Goal: Information Seeking & Learning: Learn about a topic

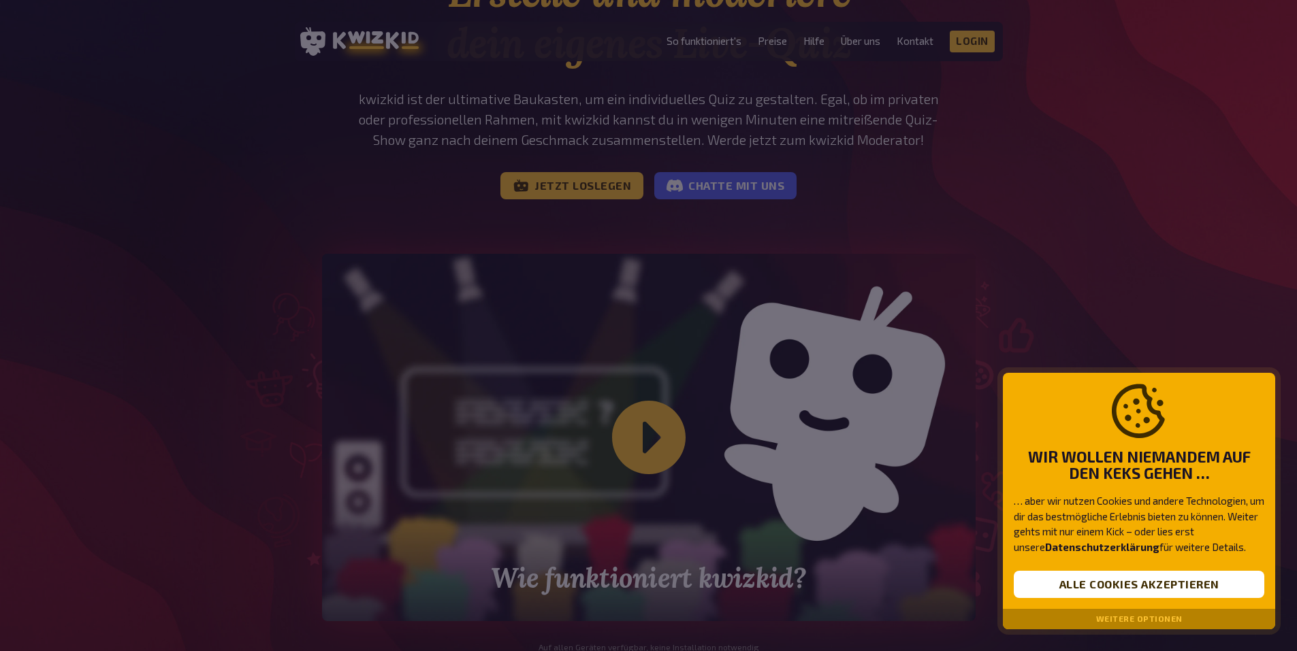
scroll to position [272, 0]
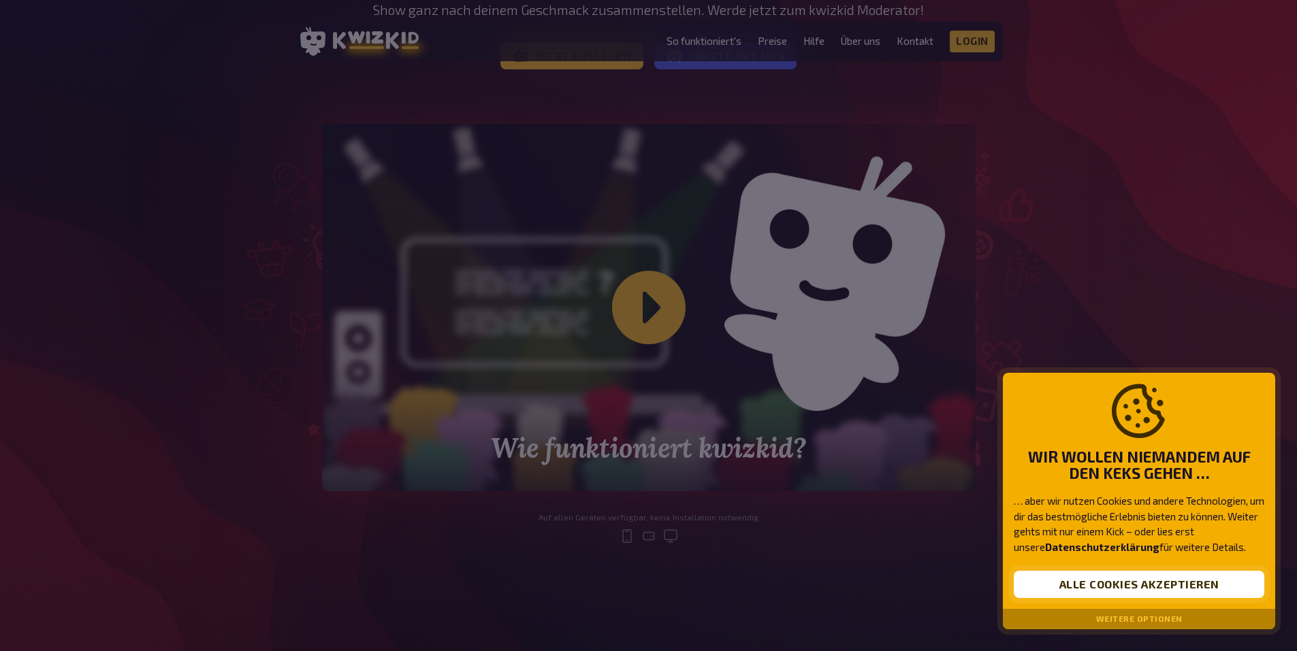
click at [1106, 581] on button "Alle Cookies akzeptieren" at bounding box center [1139, 584] width 250 height 27
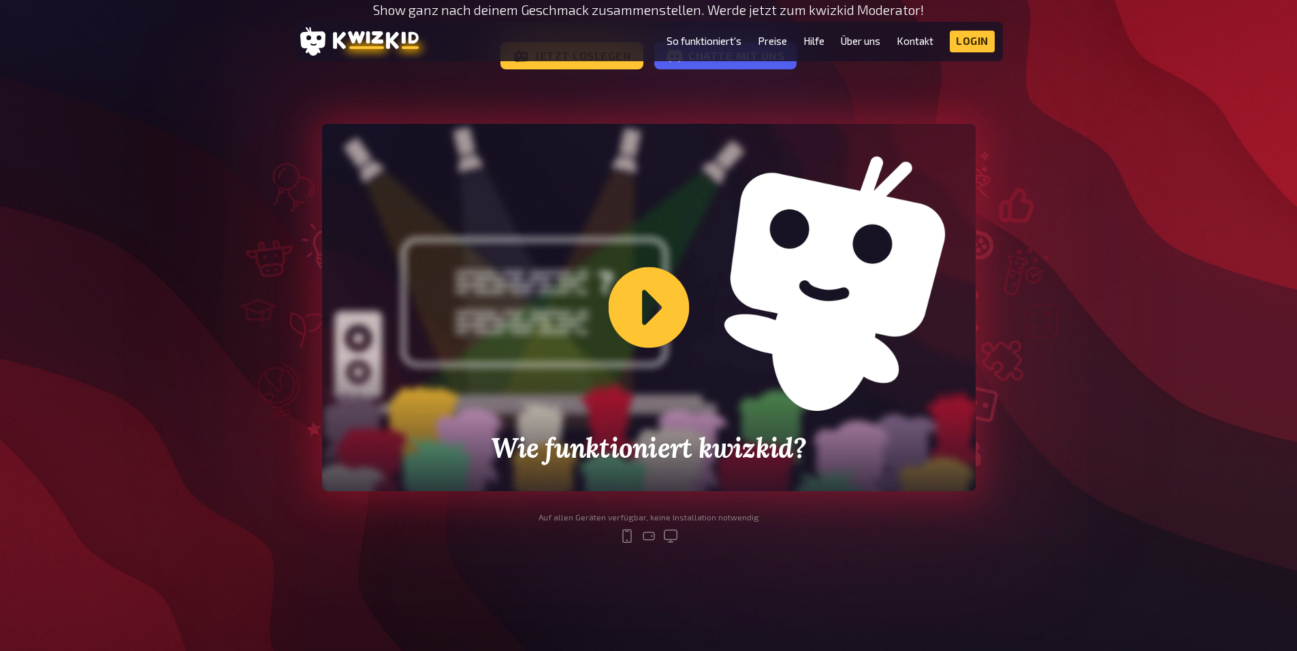
click at [652, 317] on div "Wie funktioniert kwizkid?" at bounding box center [648, 308] width 653 height 368
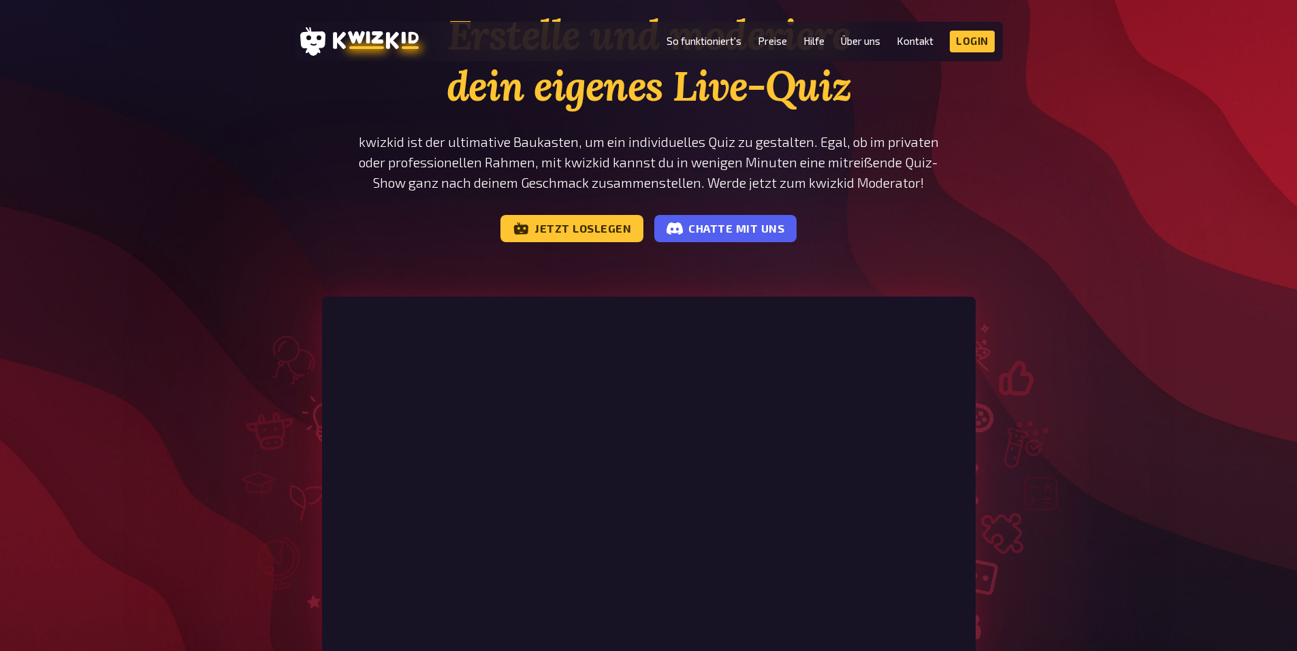
scroll to position [0, 0]
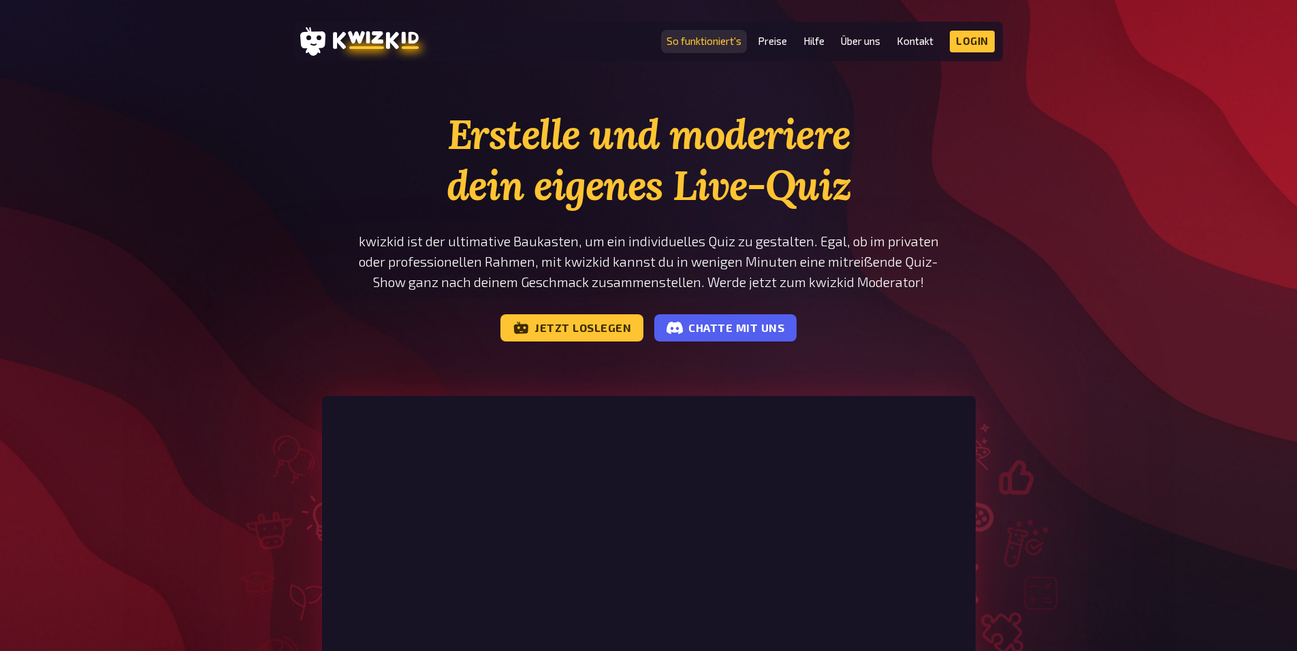
click at [712, 43] on link "So funktioniert's" at bounding box center [703, 41] width 75 height 12
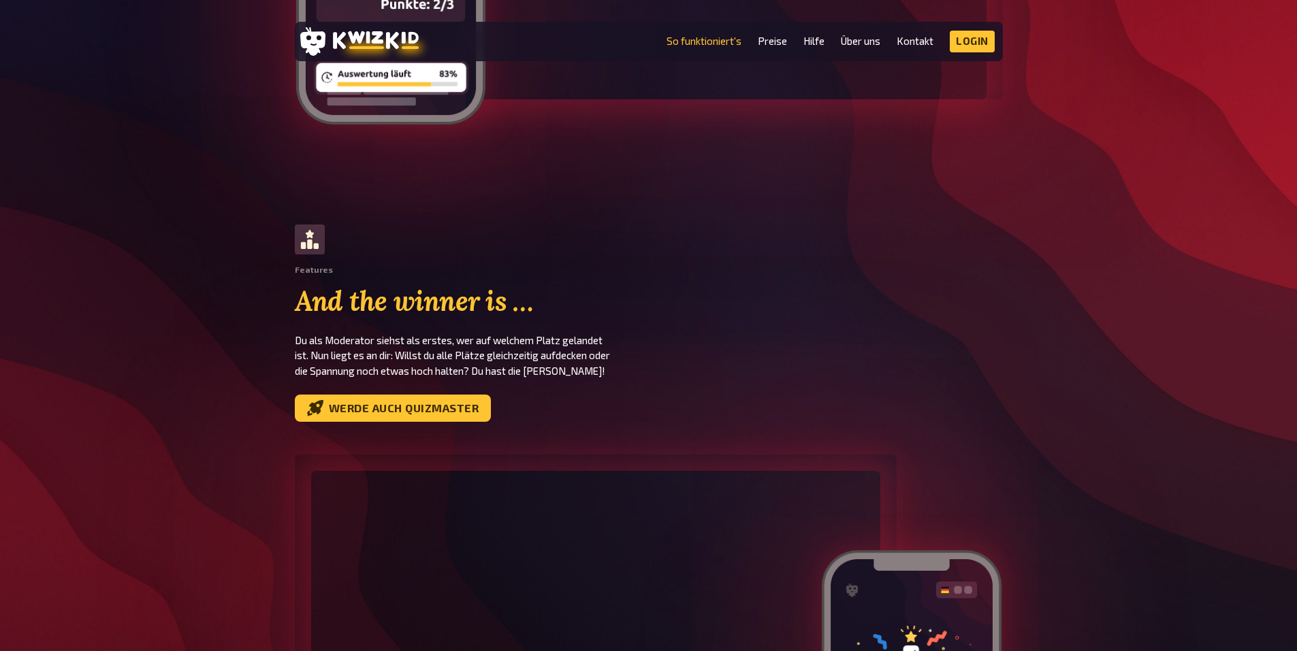
scroll to position [3454, 0]
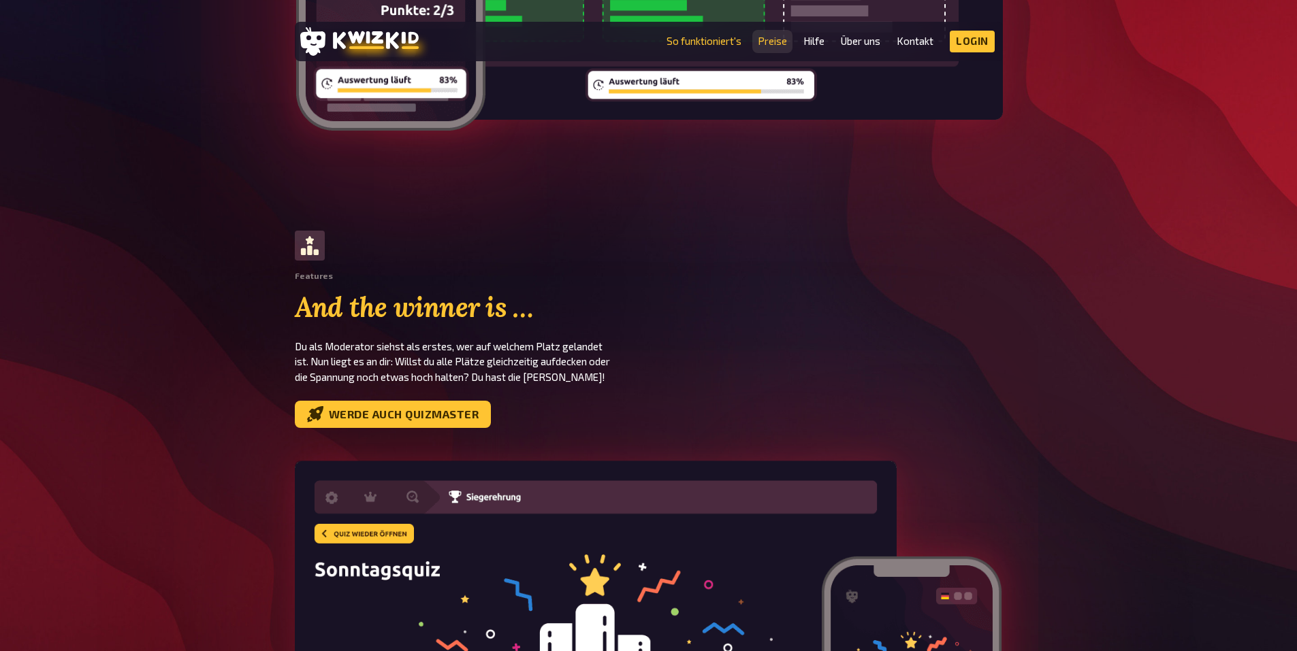
click at [764, 47] on link "Preise" at bounding box center [772, 41] width 29 height 12
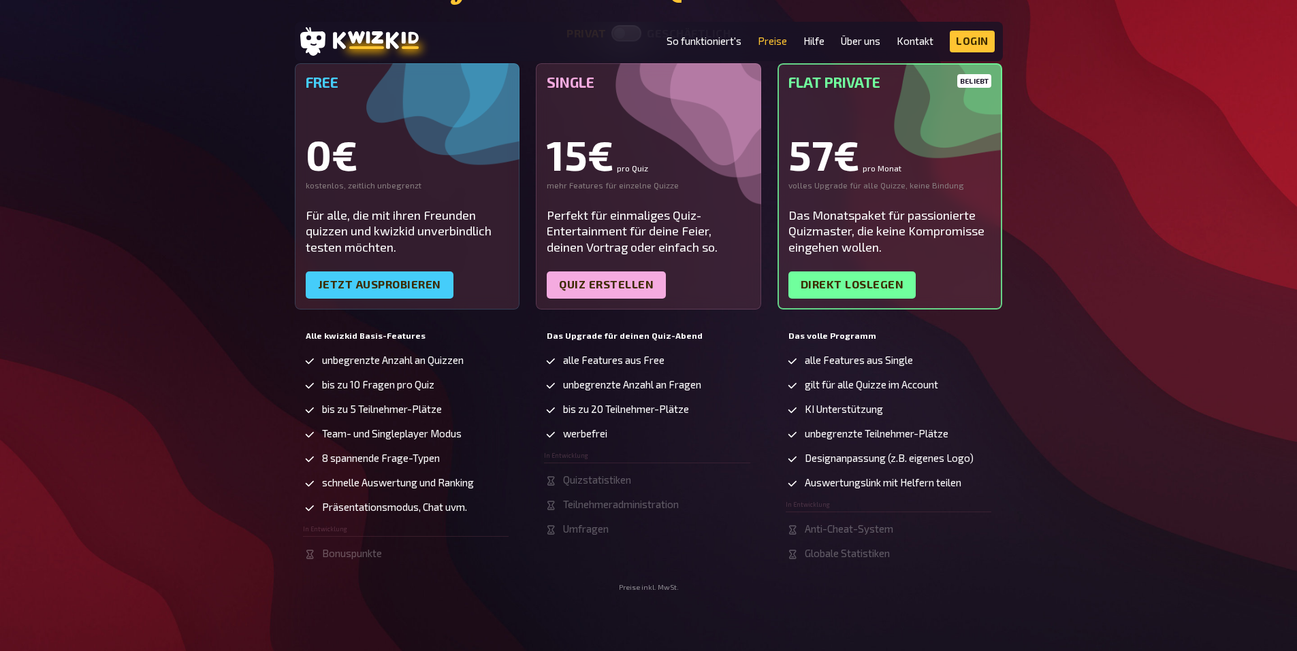
scroll to position [204, 0]
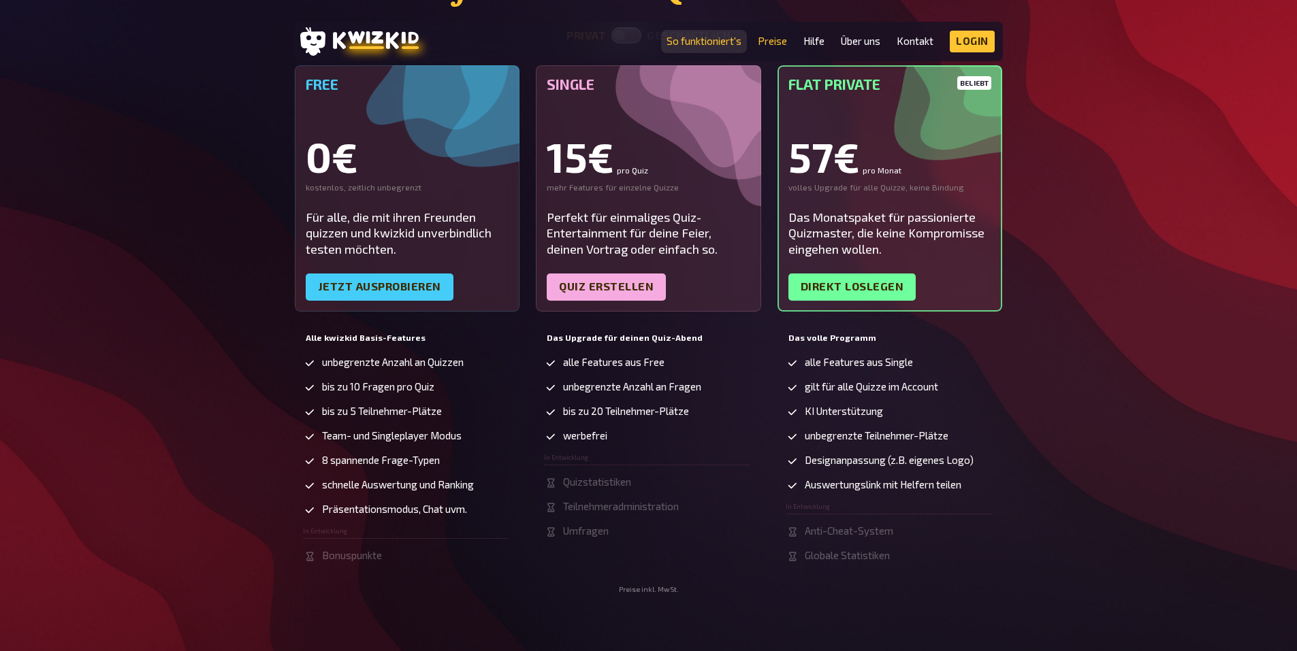
click at [712, 41] on link "So funktioniert's" at bounding box center [703, 41] width 75 height 12
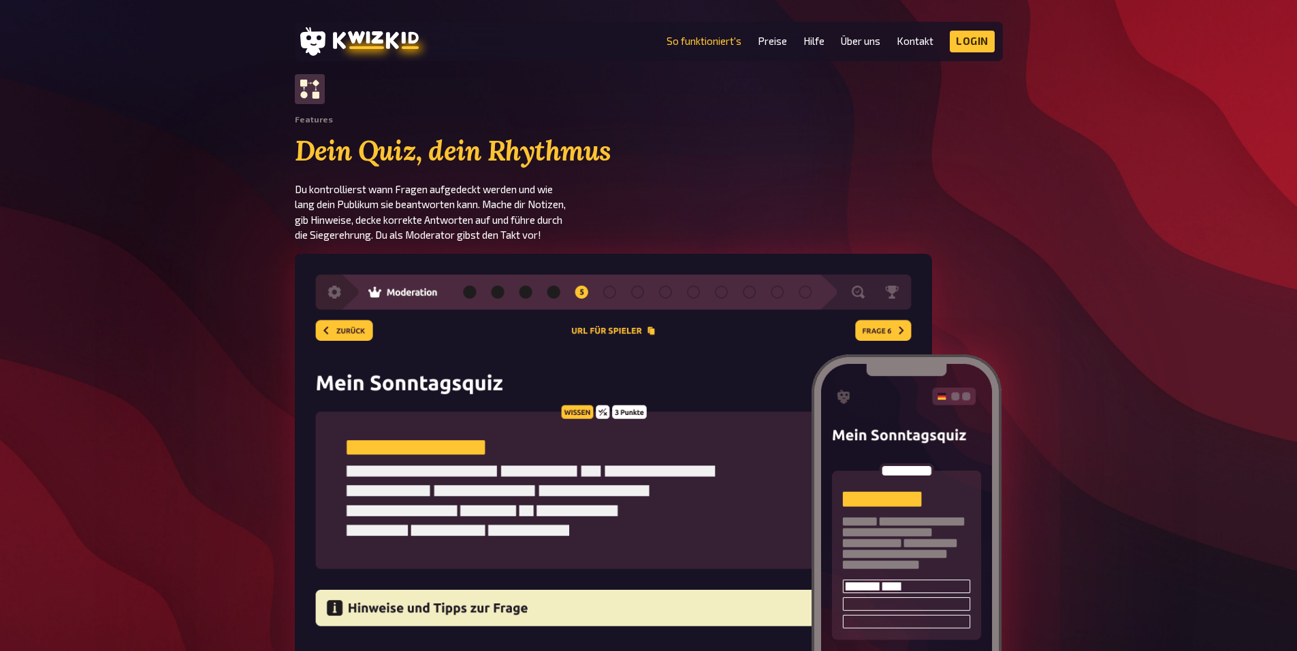
scroll to position [1702, 0]
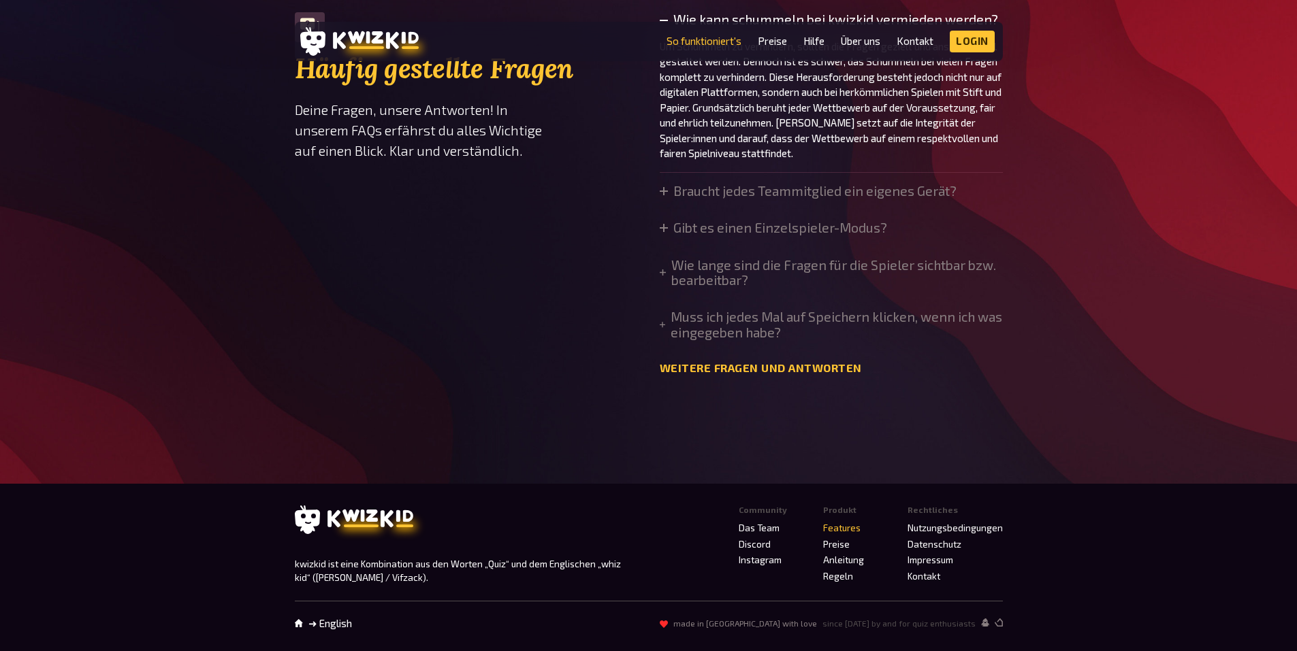
scroll to position [4747, 0]
click at [839, 531] on link "Features" at bounding box center [841, 528] width 37 height 11
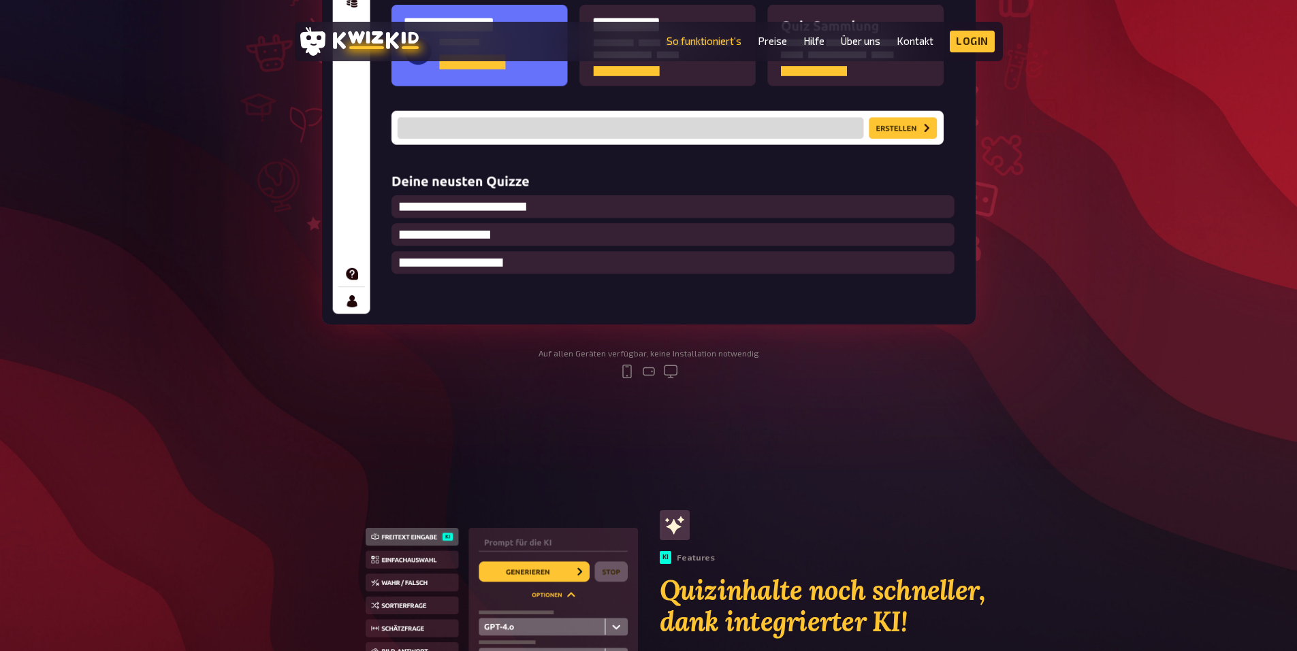
scroll to position [749, 0]
